Goal: Find specific page/section: Find specific page/section

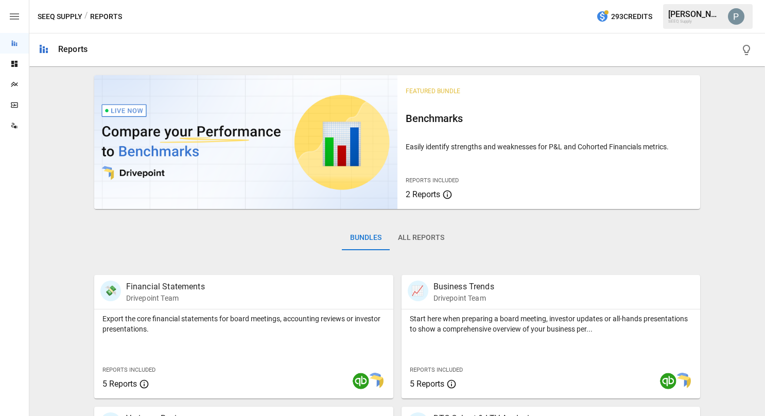
click at [20, 79] on div "Plans" at bounding box center [14, 84] width 29 height 21
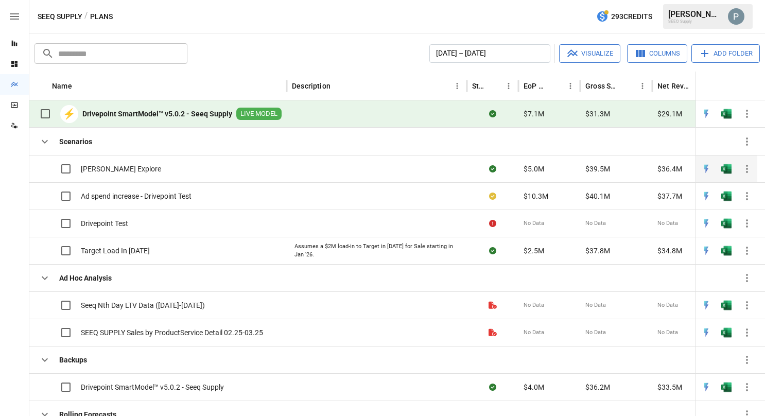
click at [120, 160] on div "[PERSON_NAME] Explore" at bounding box center [98, 169] width 127 height 22
click at [146, 115] on b "Drivepoint SmartModel™ v5.0.2 - Seeq Supply" at bounding box center [157, 114] width 150 height 10
click at [121, 111] on b "Drivepoint SmartModel™ v5.0.2 - Seeq Supply" at bounding box center [157, 114] width 150 height 10
